Goal: Task Accomplishment & Management: Complete application form

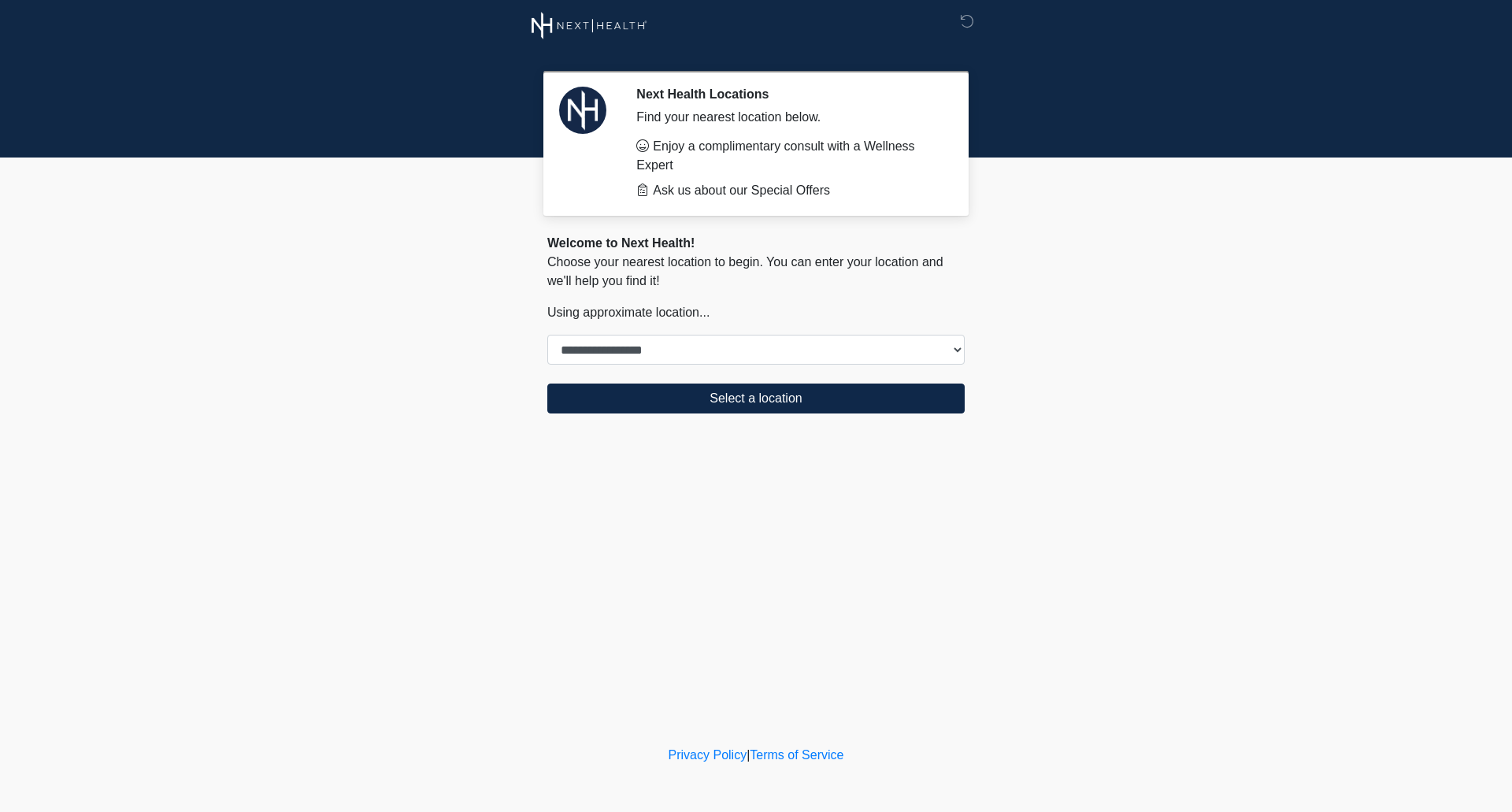
select select "****"
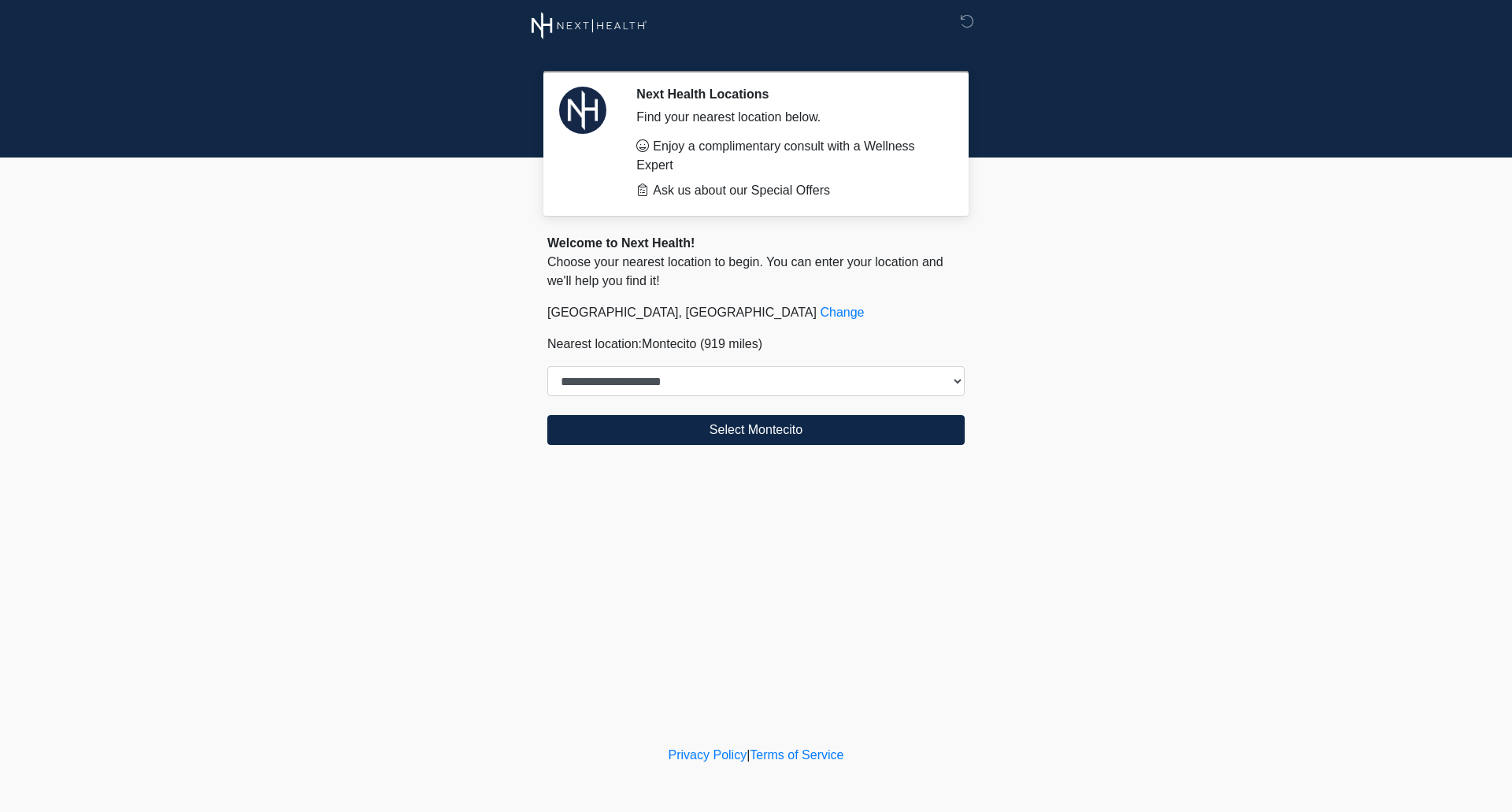
click at [1139, 315] on body "**********" at bounding box center [756, 406] width 1512 height 812
select select "****"
click at [967, 20] on icon at bounding box center [967, 21] width 14 height 14
